Goal: Transaction & Acquisition: Purchase product/service

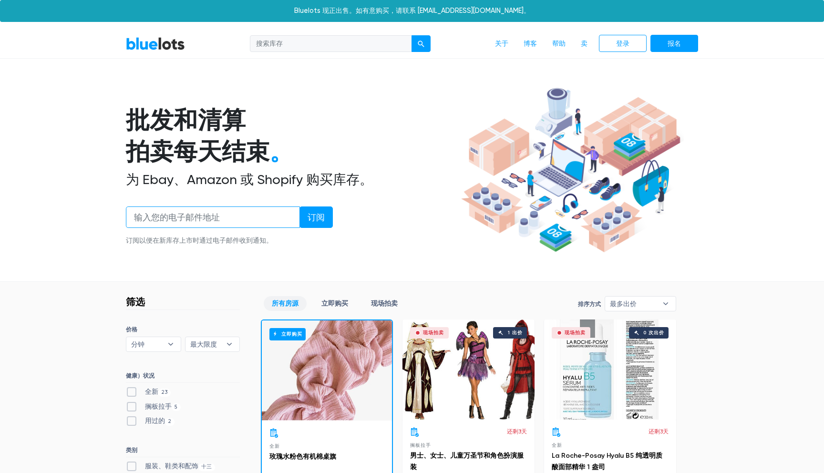
click at [182, 216] on input "email" at bounding box center [213, 216] width 174 height 21
type input "[EMAIL_ADDRESS][DOMAIN_NAME]"
click at [312, 215] on input "订阅" at bounding box center [315, 216] width 33 height 21
type input "Subscribe"
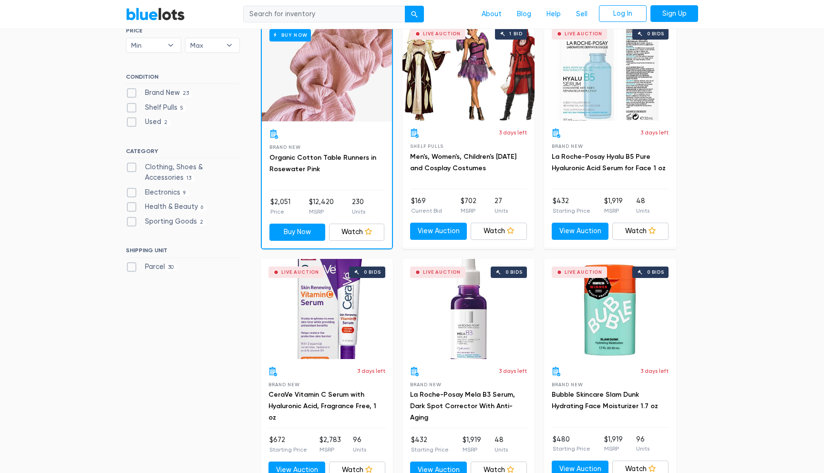
scroll to position [300, 0]
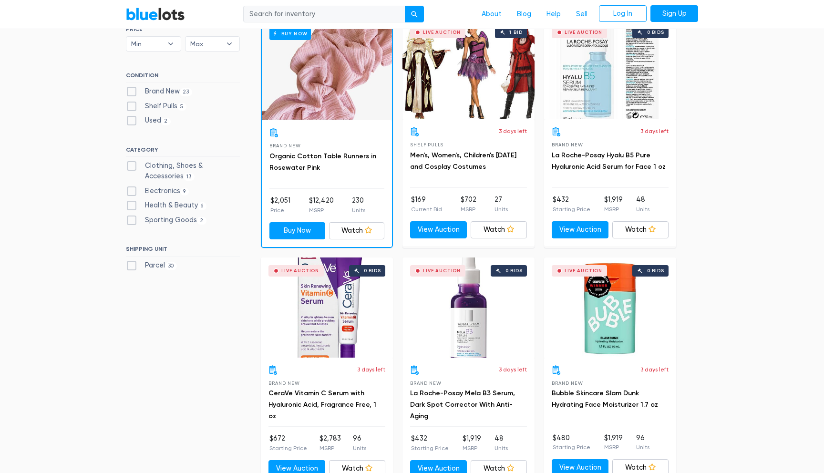
click at [133, 90] on label "Brand New 23" at bounding box center [159, 91] width 66 height 10
click at [132, 90] on New"] "Brand New 23" at bounding box center [129, 89] width 6 height 6
checkbox New"] "true"
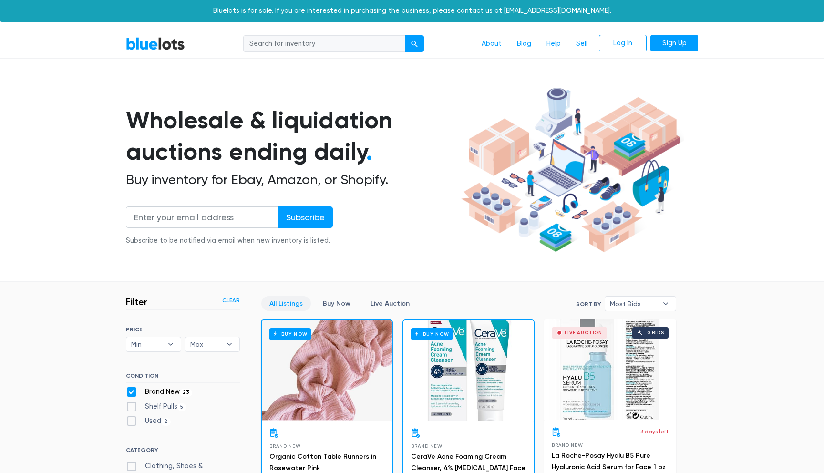
scroll to position [256, 0]
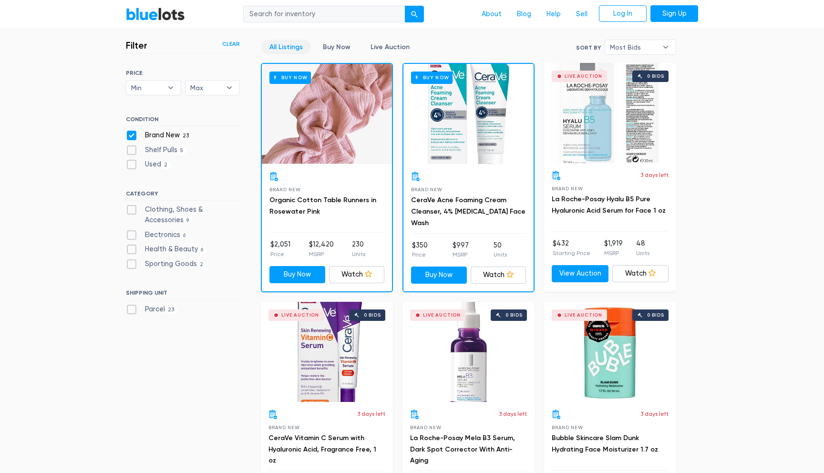
click at [132, 233] on label "Electronics 6" at bounding box center [157, 235] width 63 height 10
click at [132, 233] on input "Electronics 6" at bounding box center [129, 233] width 6 height 6
checkbox input "true"
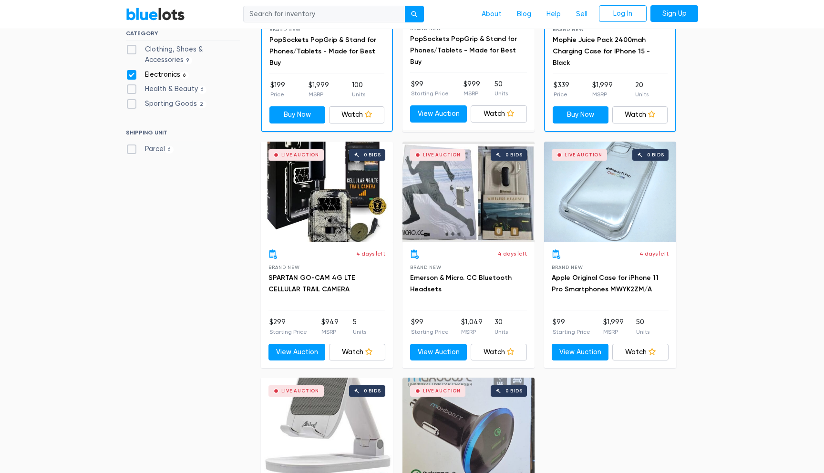
scroll to position [417, 0]
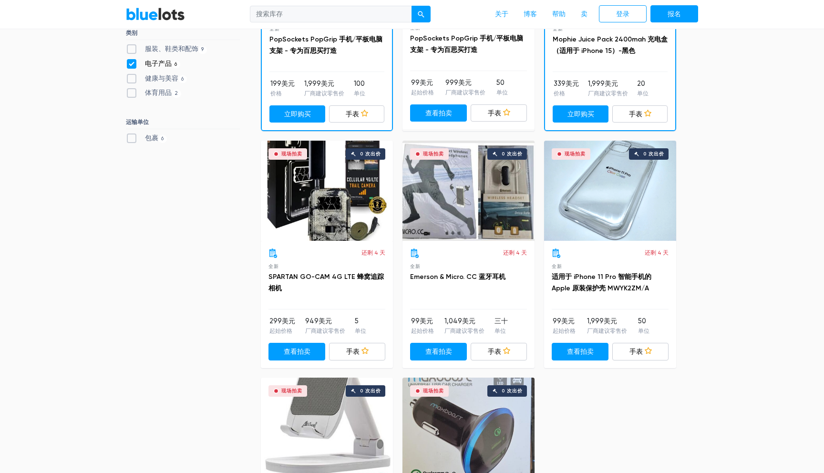
click at [144, 304] on div "筛选 过滤和排序 清除 排序方式 最多出价 最快结束 新上市 最低价格 最高价 最多出价 ▾ 最多出价 最快结束 新上市 最低价格 最高价 价格 分钟 100…" at bounding box center [412, 234] width 586 height 739
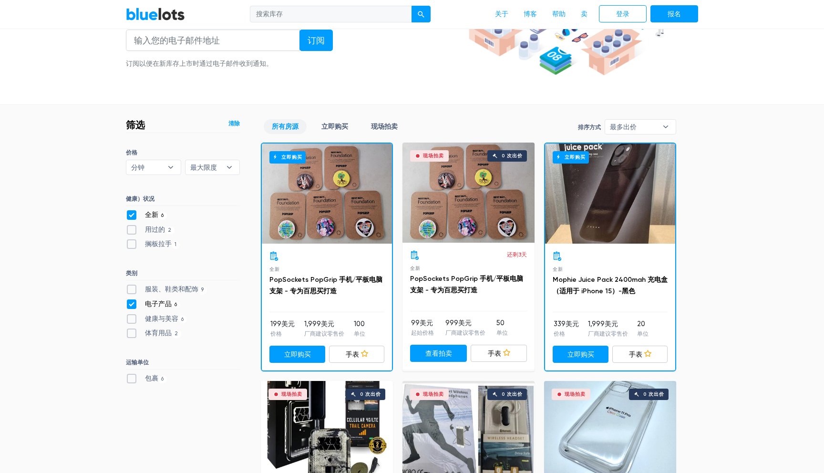
scroll to position [176, 0]
click at [131, 305] on label "电子产品 6" at bounding box center [153, 304] width 54 height 10
click at [131, 305] on input "电子产品 6" at bounding box center [129, 302] width 6 height 6
checkbox input "false"
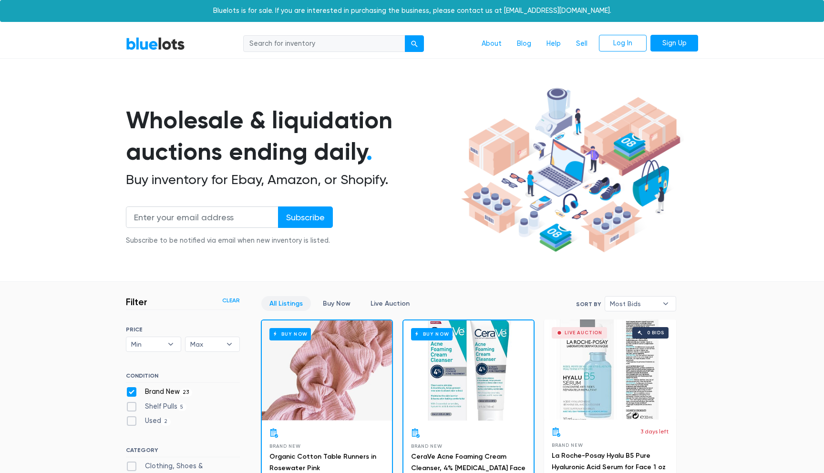
scroll to position [256, 0]
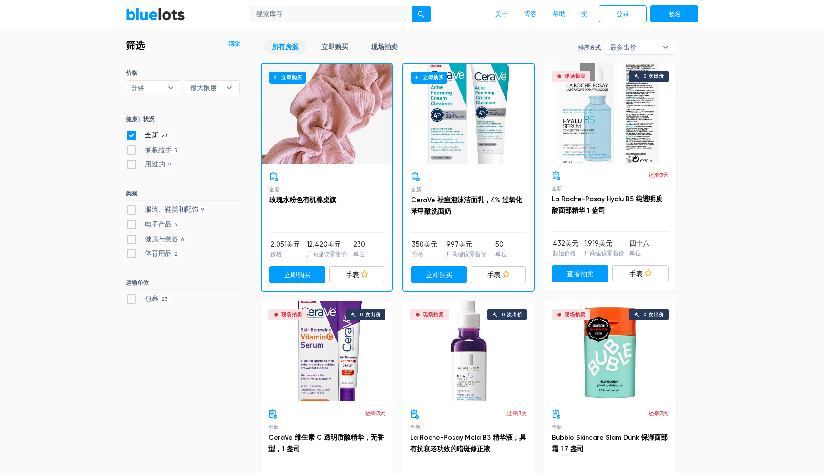
click at [131, 258] on label "体育用品 2" at bounding box center [153, 253] width 55 height 10
click at [131, 254] on Goods"] "体育用品 2" at bounding box center [129, 251] width 6 height 6
checkbox Goods"] "true"
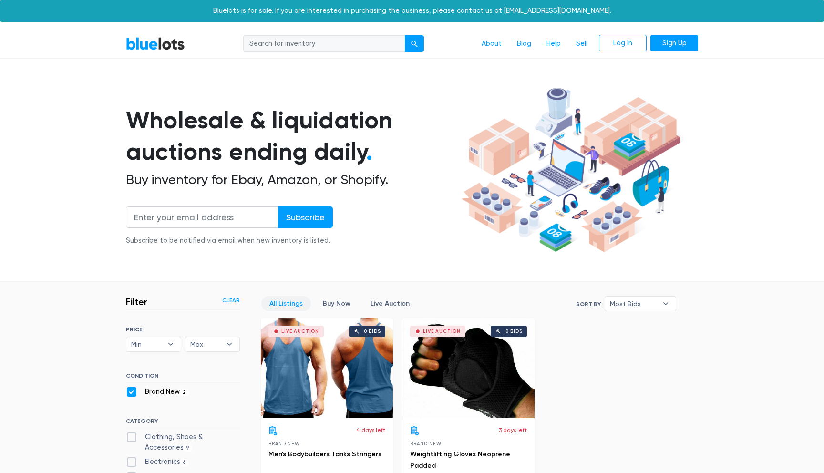
scroll to position [256, 0]
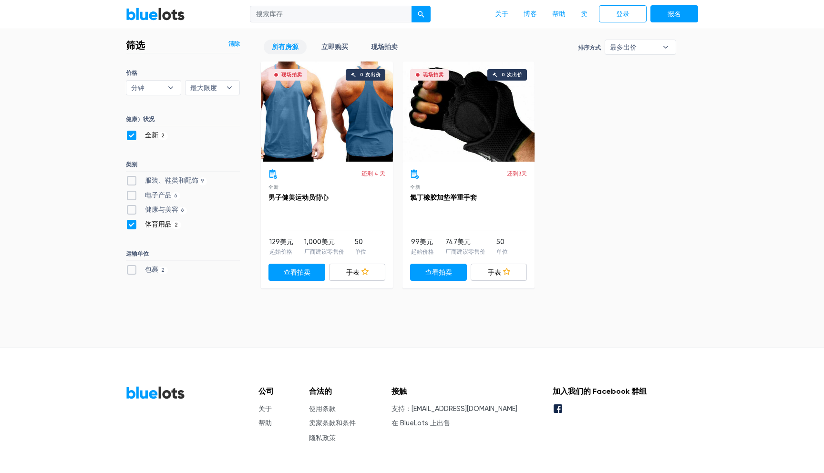
click at [133, 223] on label "体育用品 2" at bounding box center [153, 224] width 55 height 10
click at [132, 223] on Goods"] "体育用品 2" at bounding box center [129, 222] width 6 height 6
checkbox Goods"] "false"
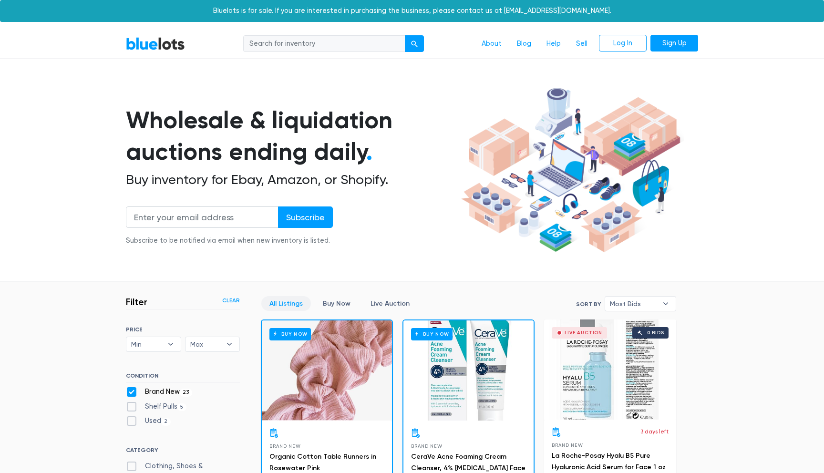
scroll to position [256, 0]
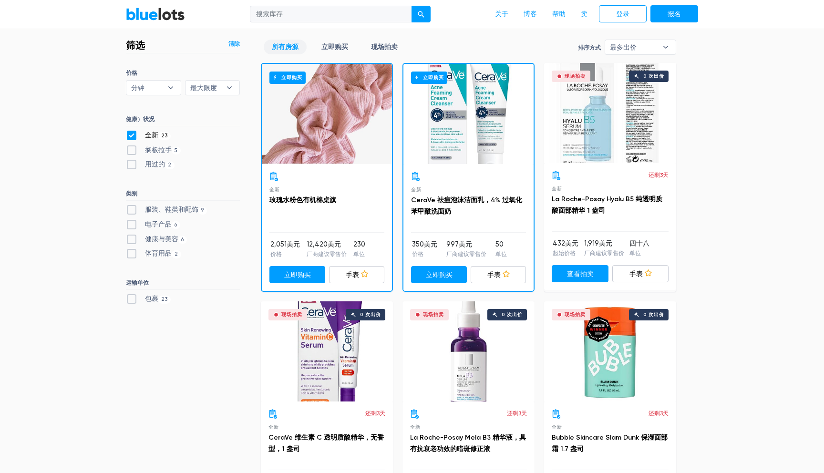
click at [133, 207] on label "服装、鞋类和配饰 9" at bounding box center [166, 209] width 81 height 10
click at [132, 207] on Accessories"] "服装、鞋类和配饰 9" at bounding box center [129, 207] width 6 height 6
checkbox Accessories"] "true"
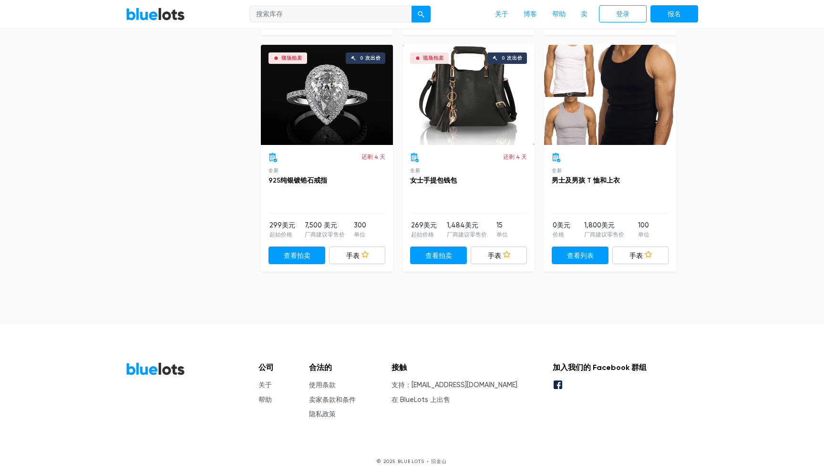
scroll to position [1232, 0]
